Goal: Task Accomplishment & Management: Manage account settings

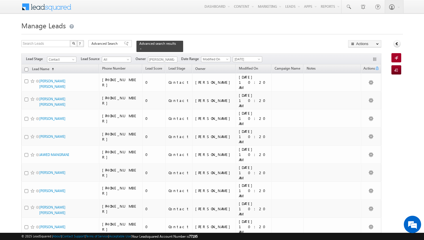
click at [25, 68] on input "checkbox" at bounding box center [27, 70] width 4 height 4
checkbox input "true"
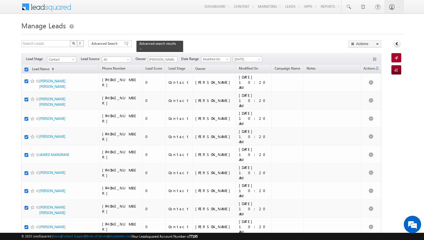
checkbox input "true"
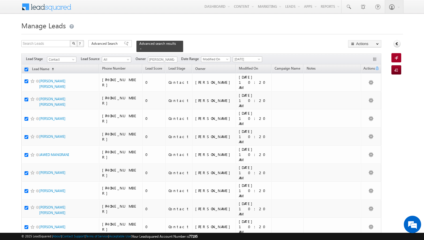
checkbox input "true"
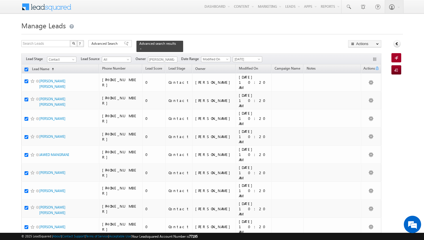
checkbox input "true"
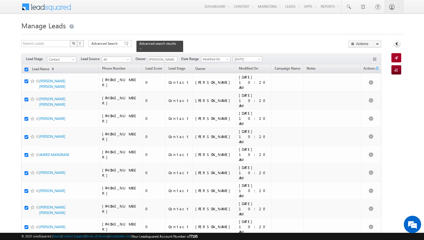
checkbox input "true"
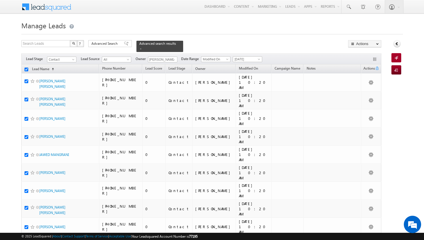
checkbox input "true"
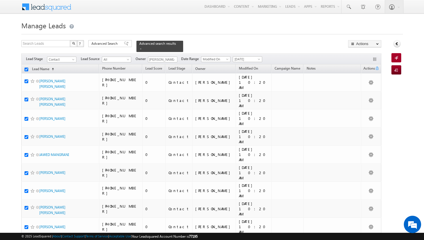
checkbox input "true"
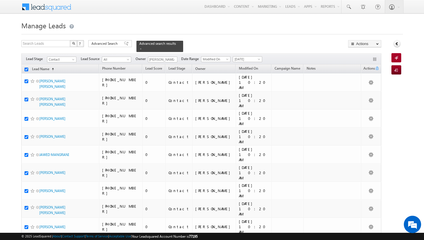
checkbox input "true"
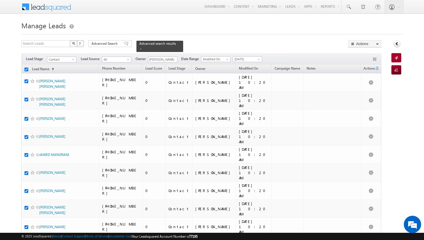
checkbox input "true"
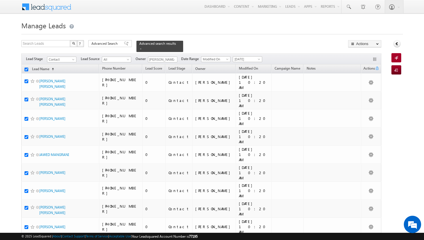
checkbox input "true"
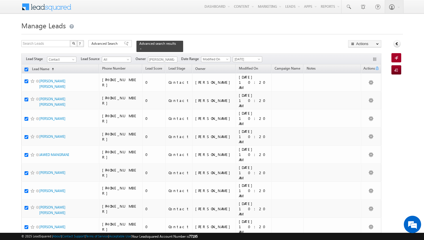
checkbox input "true"
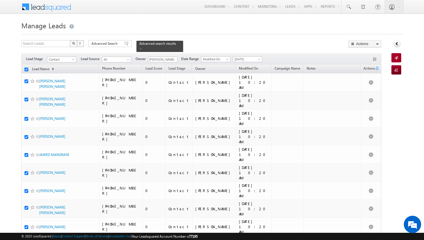
checkbox input "true"
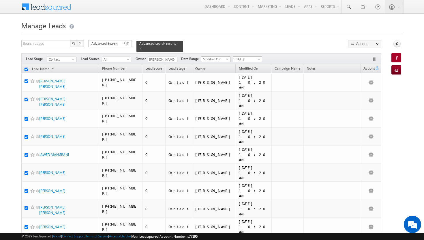
checkbox input "true"
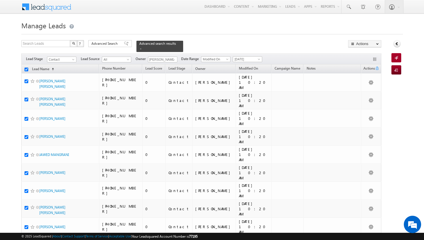
checkbox input "true"
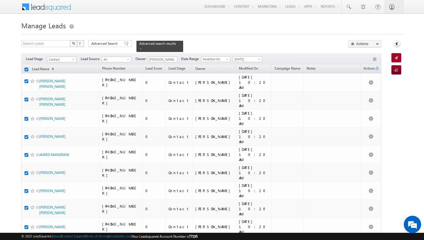
checkbox input "true"
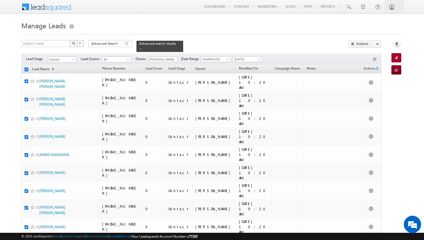
checkbox input "true"
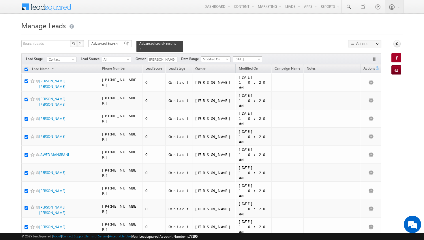
checkbox input "true"
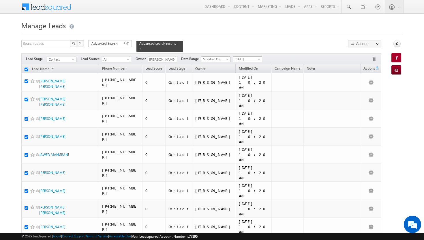
checkbox input "true"
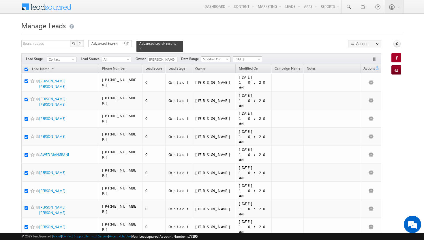
checkbox input "true"
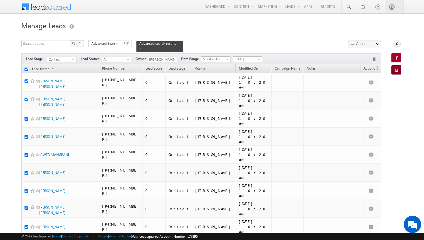
checkbox input "true"
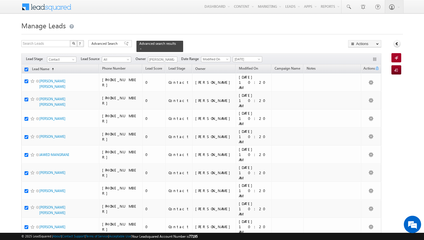
checkbox input "true"
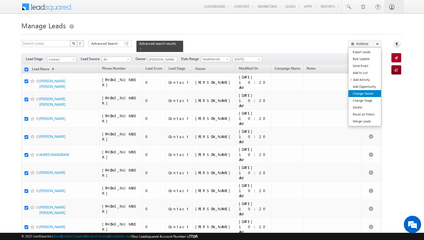
click at [367, 96] on link "Change Owner" at bounding box center [365, 93] width 33 height 7
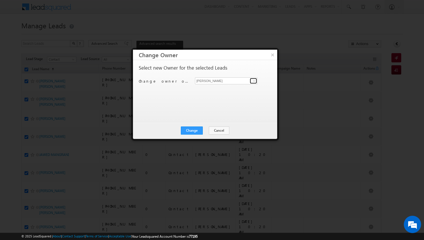
click at [254, 81] on span at bounding box center [254, 80] width 5 height 5
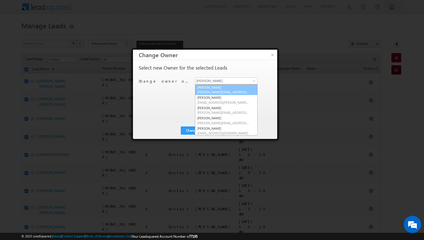
click at [238, 93] on span "[PERSON_NAME][EMAIL_ADDRESS][DOMAIN_NAME]" at bounding box center [223, 92] width 52 height 4
type input "[PERSON_NAME]"
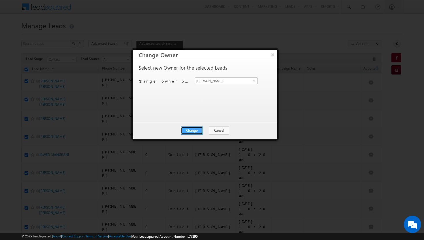
click at [195, 133] on button "Change" at bounding box center [192, 130] width 22 height 8
click at [204, 131] on button "Close" at bounding box center [206, 130] width 18 height 8
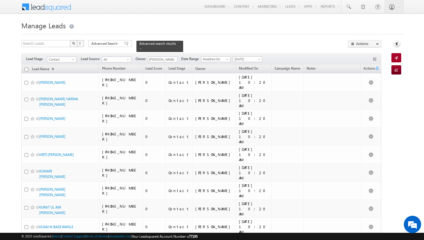
click at [25, 68] on input "checkbox" at bounding box center [27, 70] width 4 height 4
checkbox input "true"
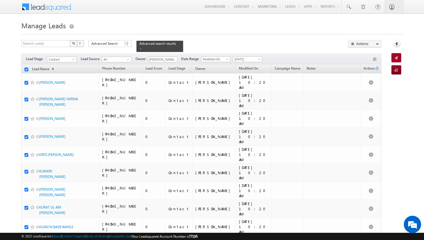
checkbox input "true"
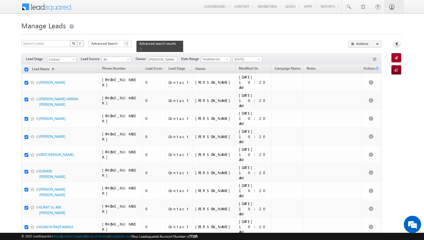
checkbox input "true"
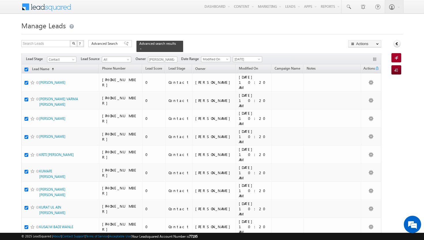
checkbox input "true"
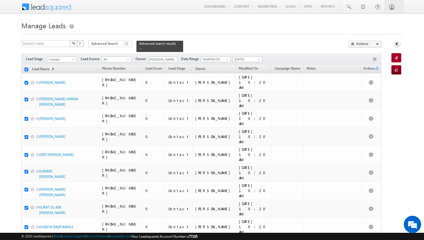
checkbox input "true"
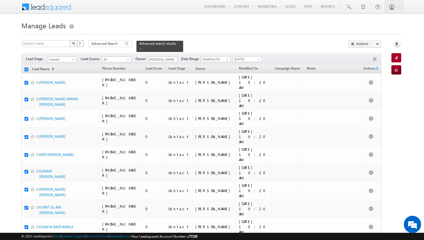
checkbox input "true"
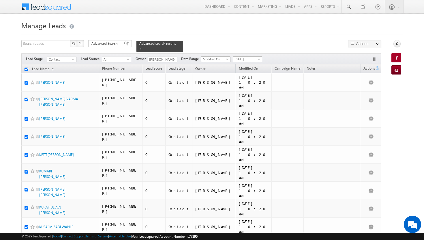
checkbox input "true"
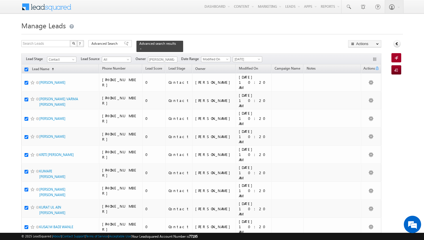
checkbox input "true"
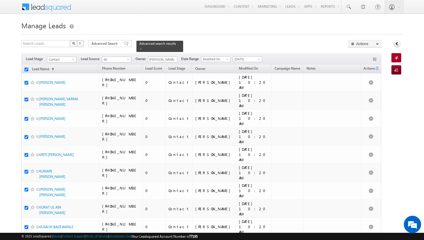
checkbox input "true"
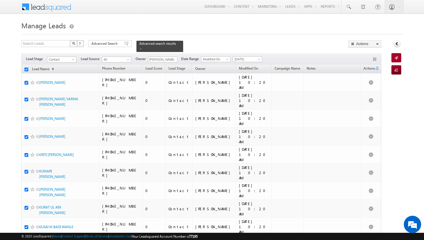
checkbox input "true"
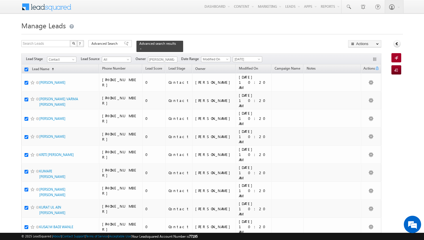
checkbox input "true"
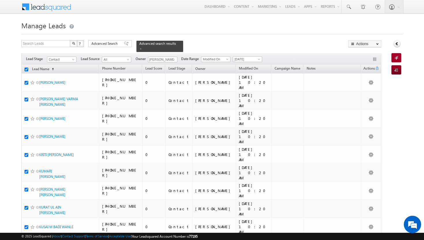
checkbox input "true"
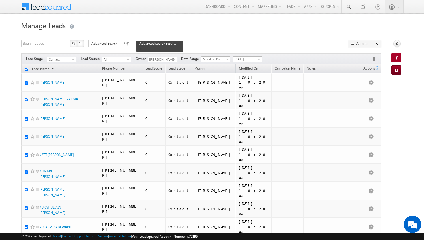
checkbox input "true"
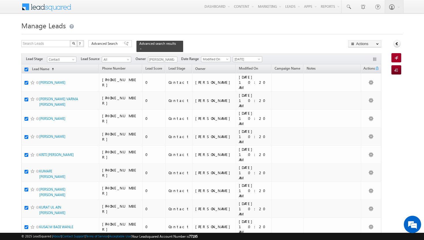
checkbox input "true"
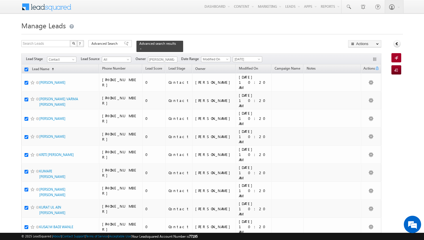
checkbox input "true"
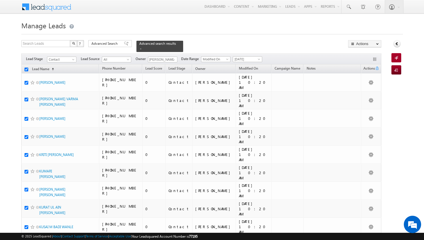
checkbox input "true"
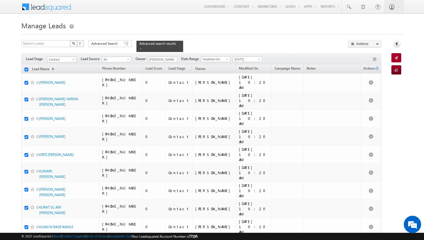
checkbox input "true"
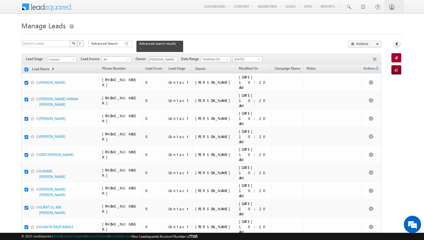
checkbox input "true"
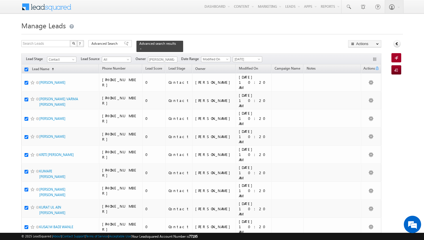
checkbox input "true"
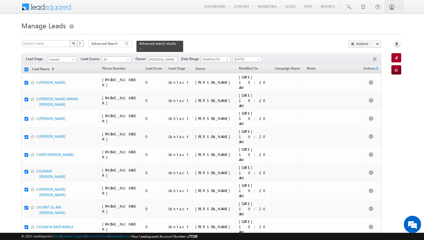
checkbox input "true"
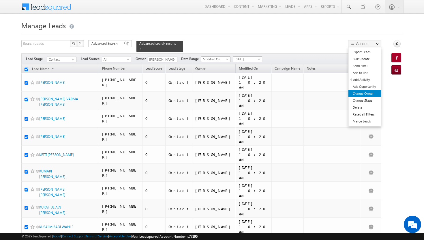
click at [370, 93] on link "Change Owner" at bounding box center [365, 93] width 33 height 7
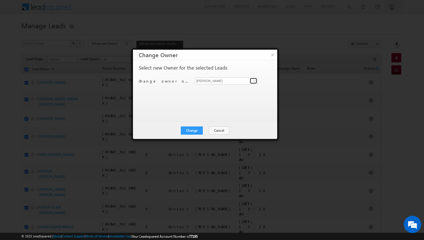
click at [255, 81] on span at bounding box center [254, 80] width 5 height 5
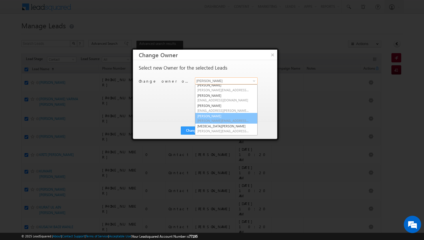
scroll to position [52, 0]
click at [218, 120] on span "[PERSON_NAME][EMAIL_ADDRESS][DOMAIN_NAME]" at bounding box center [223, 122] width 52 height 4
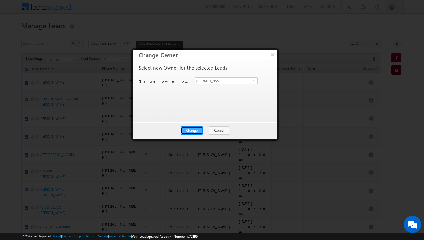
click at [195, 128] on button "Change" at bounding box center [192, 130] width 22 height 8
click at [209, 128] on button "Close" at bounding box center [206, 130] width 18 height 8
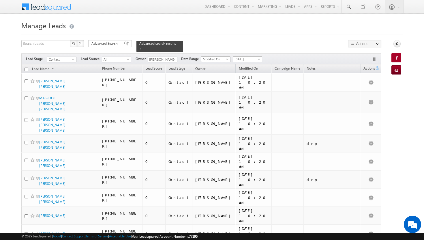
click at [25, 68] on input "checkbox" at bounding box center [27, 70] width 4 height 4
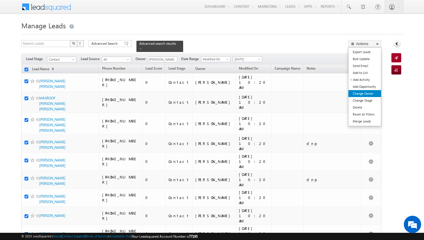
click at [369, 92] on link "Change Owner" at bounding box center [365, 93] width 33 height 7
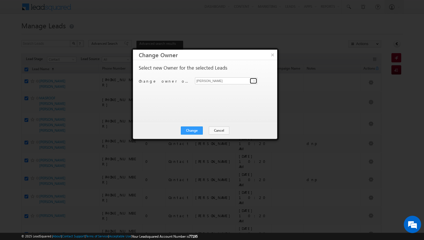
click at [254, 80] on span at bounding box center [254, 80] width 5 height 5
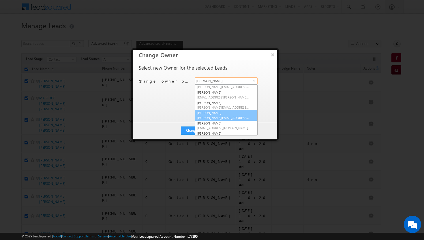
scroll to position [7, 0]
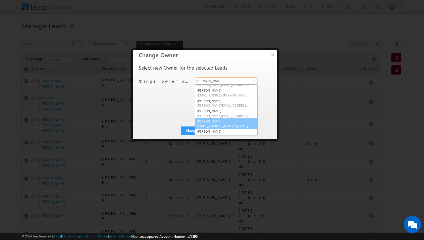
click at [238, 123] on link "[PERSON_NAME] [PERSON_NAME][EMAIL_ADDRESS][DOMAIN_NAME]" at bounding box center [226, 123] width 63 height 11
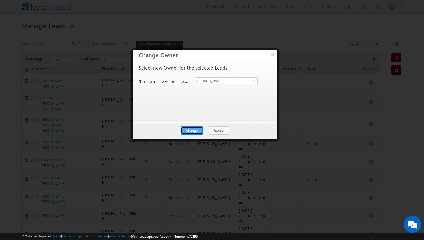
click at [198, 128] on button "Change" at bounding box center [192, 130] width 22 height 8
click at [205, 128] on button "Close" at bounding box center [206, 130] width 18 height 8
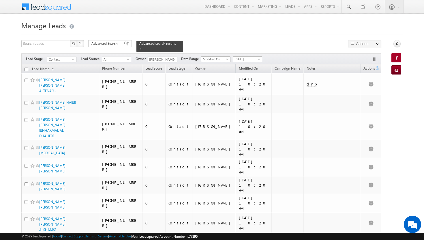
click at [25, 68] on input "checkbox" at bounding box center [27, 70] width 4 height 4
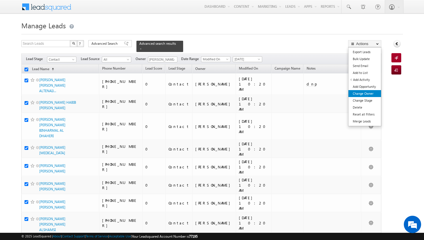
click at [367, 91] on link "Change Owner" at bounding box center [365, 93] width 33 height 7
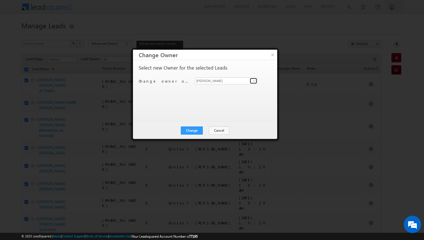
click at [254, 81] on span at bounding box center [254, 80] width 5 height 5
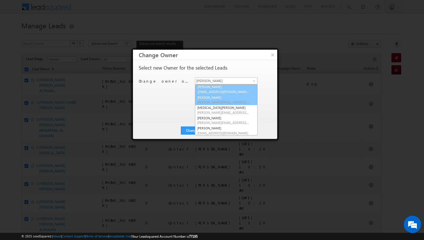
scroll to position [51, 0]
click at [217, 90] on span "[EMAIL_ADDRESS][PERSON_NAME][DOMAIN_NAME]" at bounding box center [223, 92] width 52 height 4
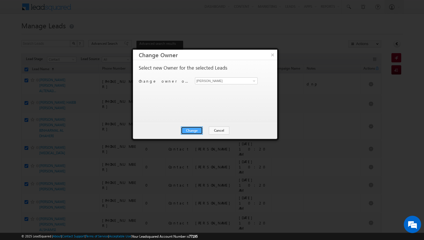
click at [193, 131] on button "Change" at bounding box center [192, 130] width 22 height 8
click at [205, 132] on button "Close" at bounding box center [206, 130] width 18 height 8
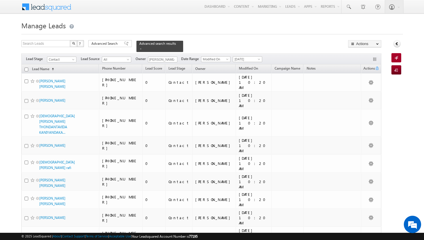
click at [27, 68] on input "checkbox" at bounding box center [27, 70] width 4 height 4
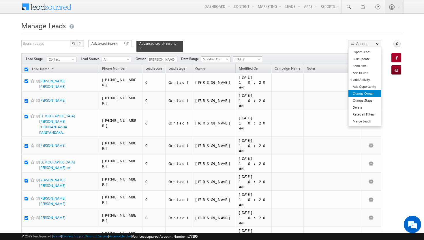
click at [371, 93] on link "Change Owner" at bounding box center [365, 93] width 33 height 7
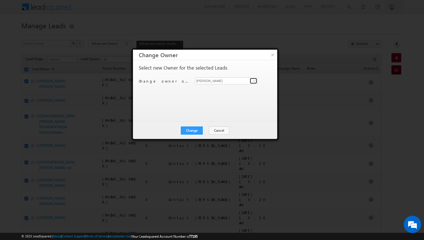
click at [256, 81] on span at bounding box center [254, 80] width 5 height 5
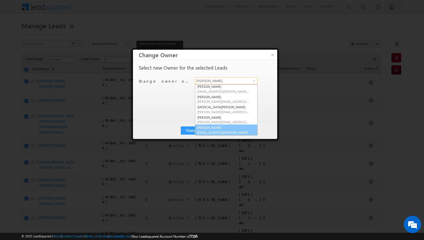
scroll to position [52, 0]
click at [221, 127] on link "[PERSON_NAME] [PERSON_NAME][EMAIL_ADDRESS][DOMAIN_NAME]" at bounding box center [226, 129] width 63 height 11
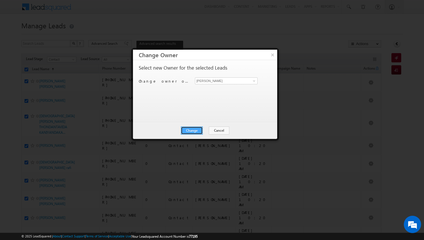
click at [191, 129] on button "Change" at bounding box center [192, 130] width 22 height 8
click at [203, 130] on button "Close" at bounding box center [206, 130] width 18 height 8
